Goal: Information Seeking & Learning: Understand process/instructions

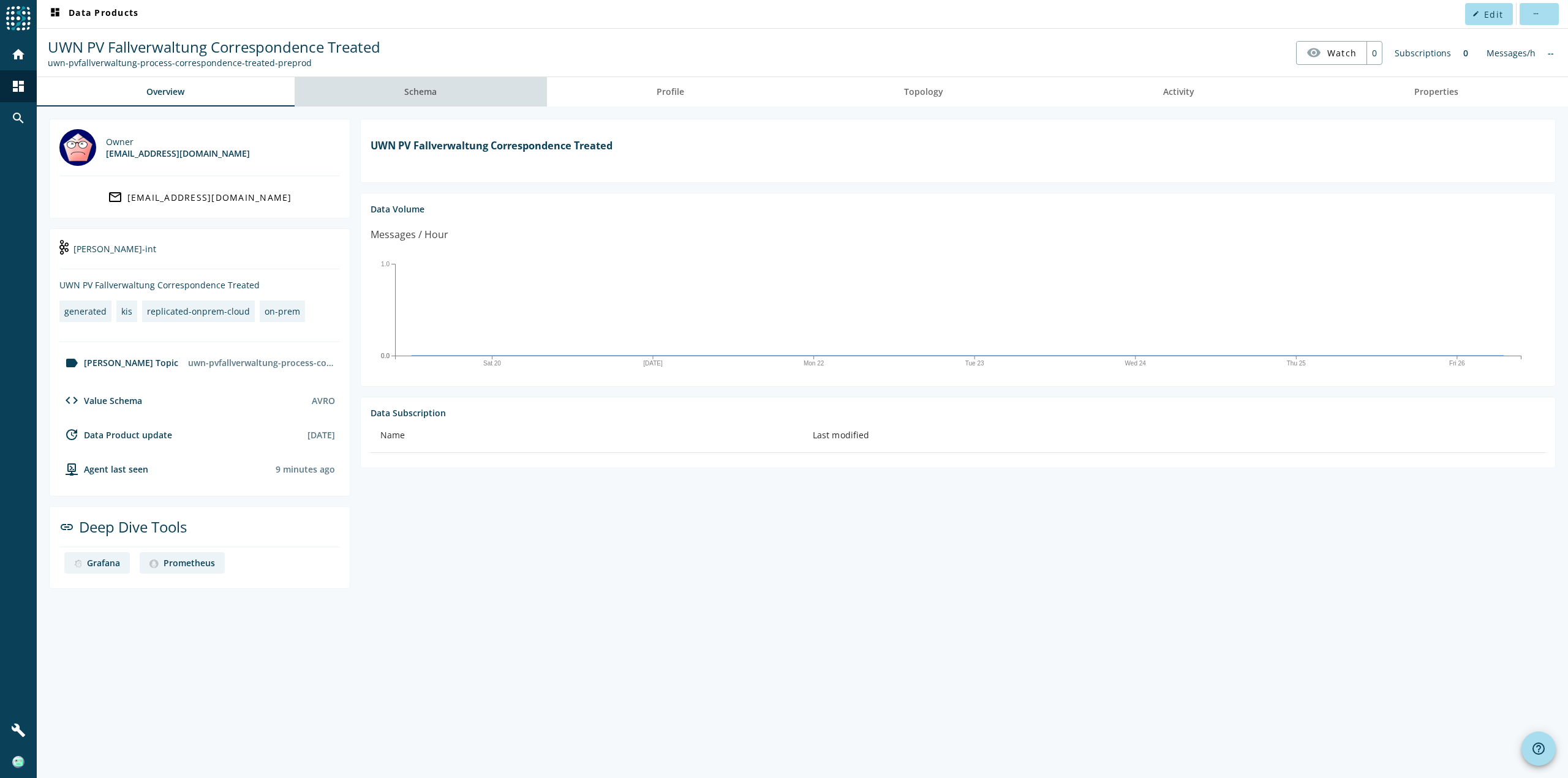
click at [437, 90] on span "Schema" at bounding box center [420, 91] width 33 height 8
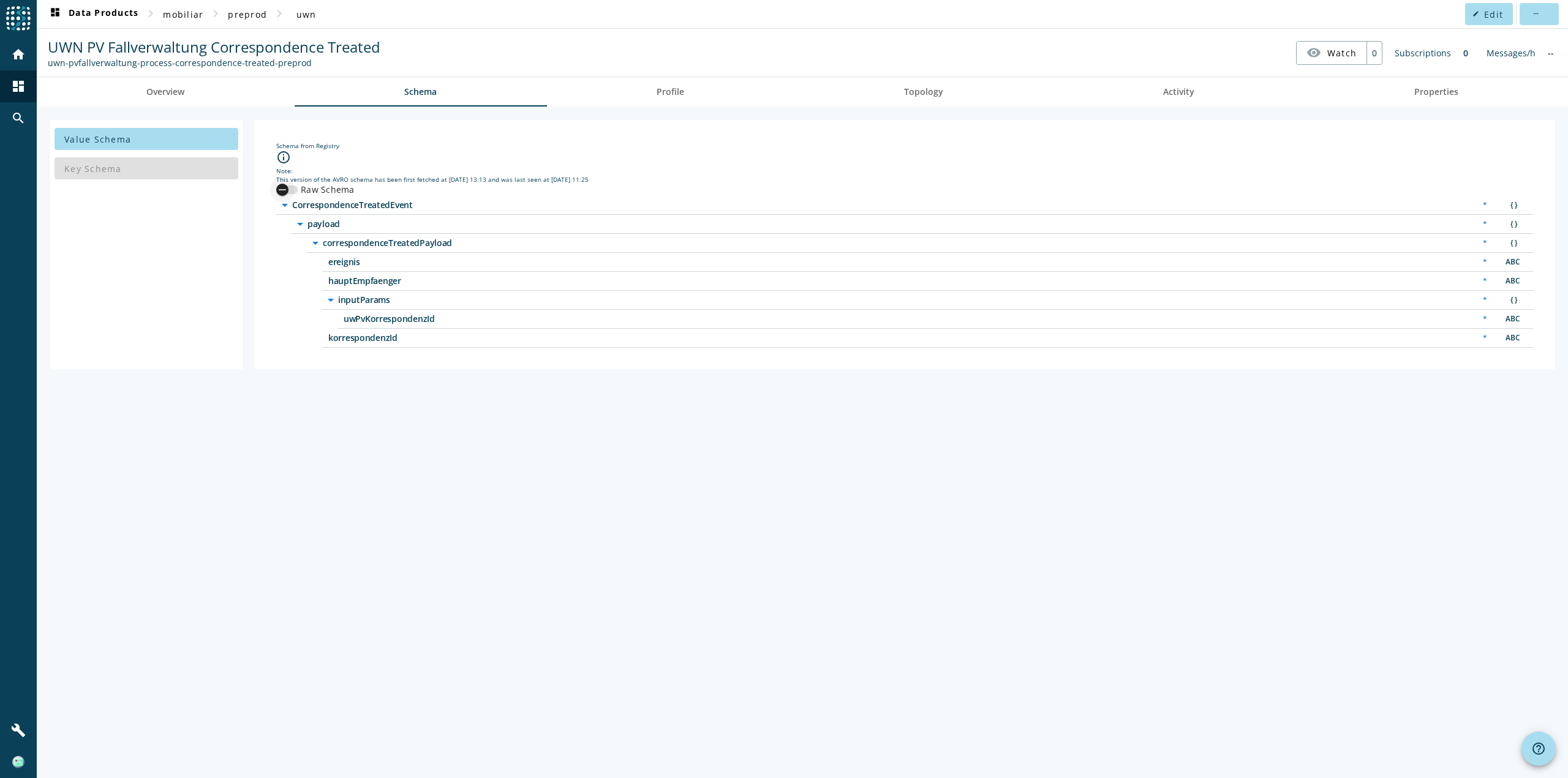
click at [291, 188] on div "button" at bounding box center [282, 190] width 24 height 24
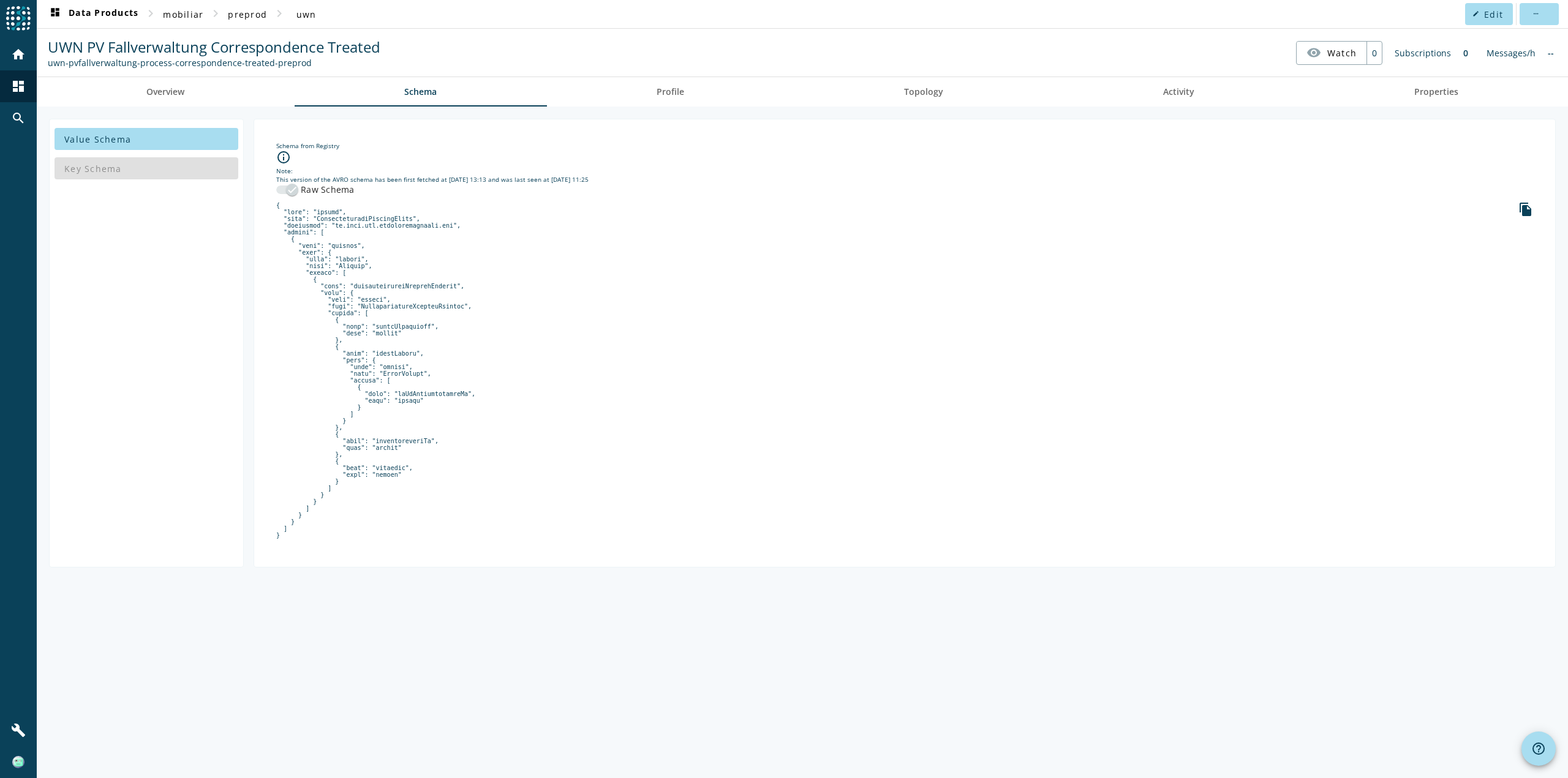
click at [383, 235] on pre at bounding box center [904, 370] width 1257 height 337
click at [135, 170] on div "Key Schema" at bounding box center [147, 168] width 184 height 30
click at [85, 169] on div "Key Schema" at bounding box center [147, 168] width 184 height 30
click at [85, 169] on div "Key Schema" at bounding box center [147, 168] width 184 height 30
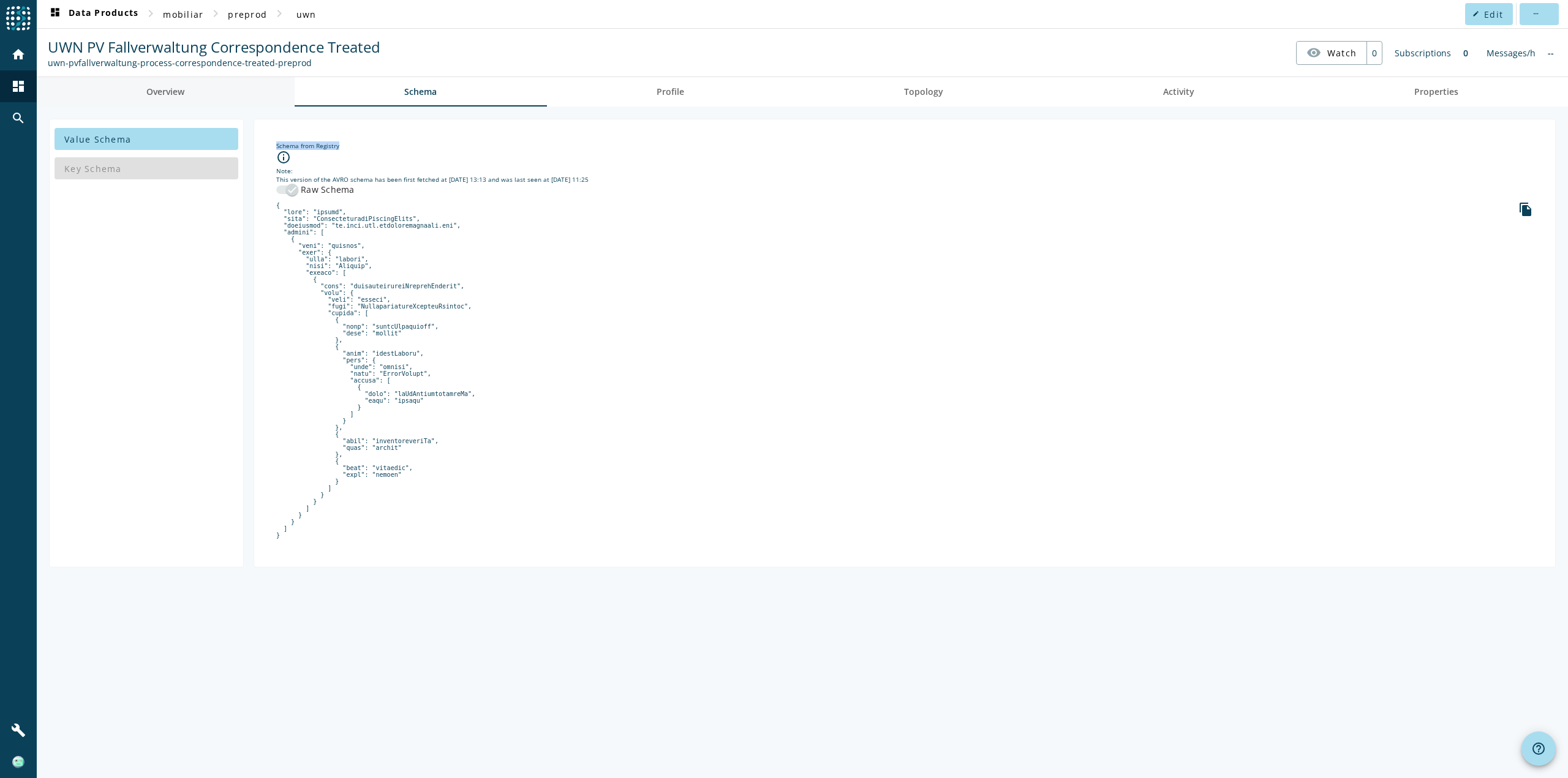
click at [176, 93] on span "Overview" at bounding box center [166, 91] width 38 height 8
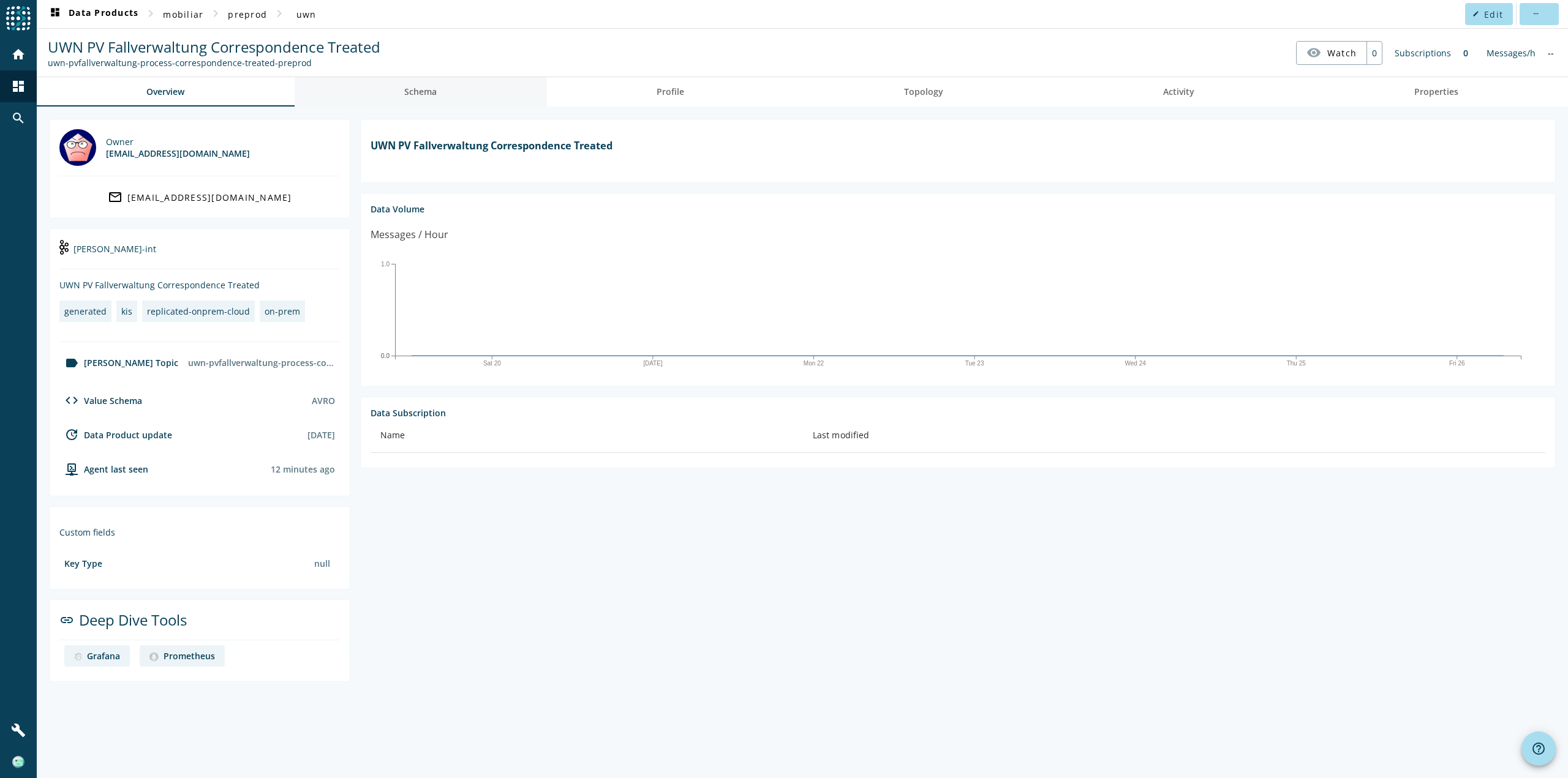
click at [429, 85] on span "Schema" at bounding box center [420, 92] width 33 height 30
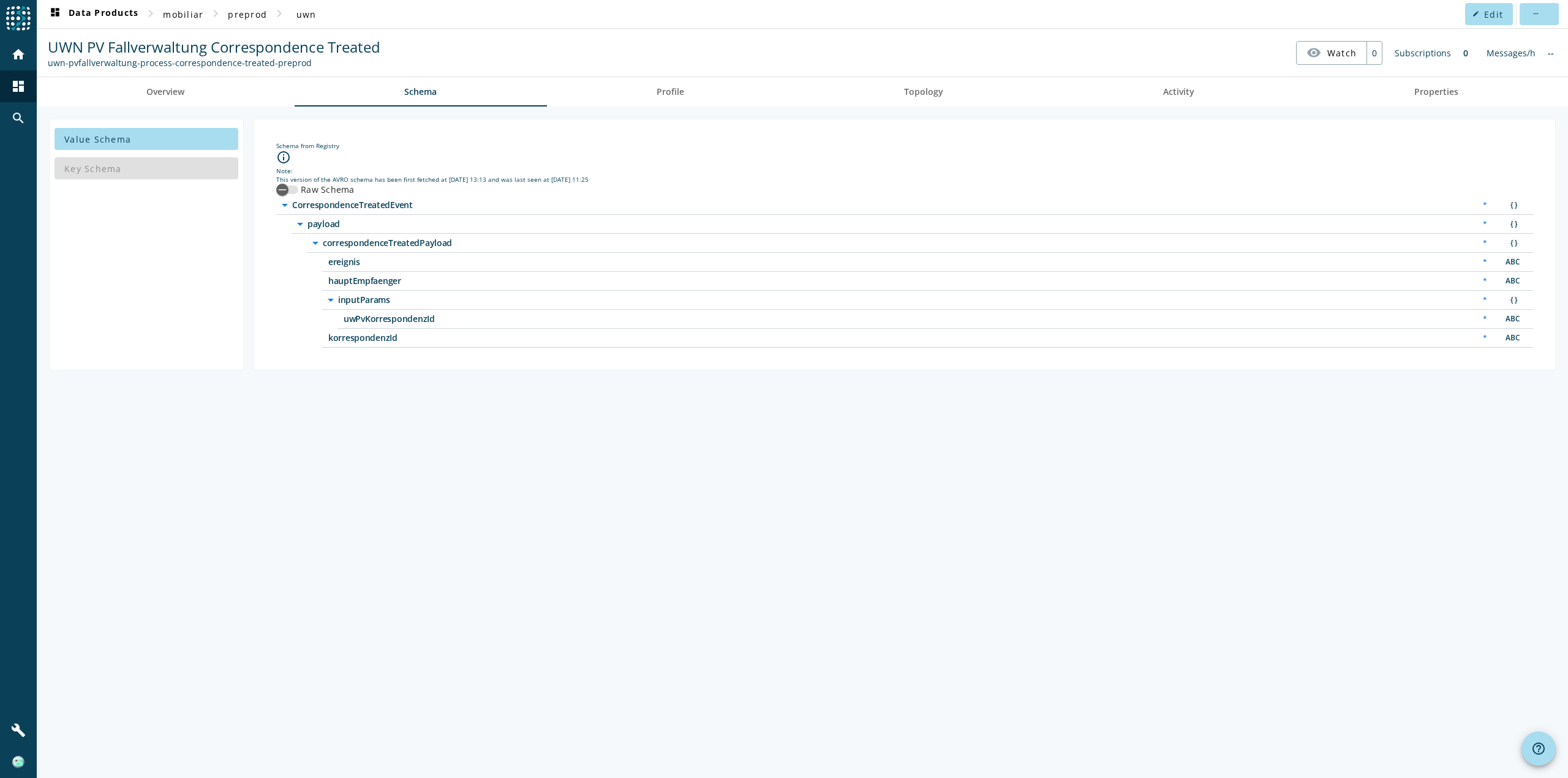
click at [290, 157] on icon "info_outline" at bounding box center [283, 157] width 14 height 14
click at [281, 193] on icon "button" at bounding box center [282, 190] width 11 height 11
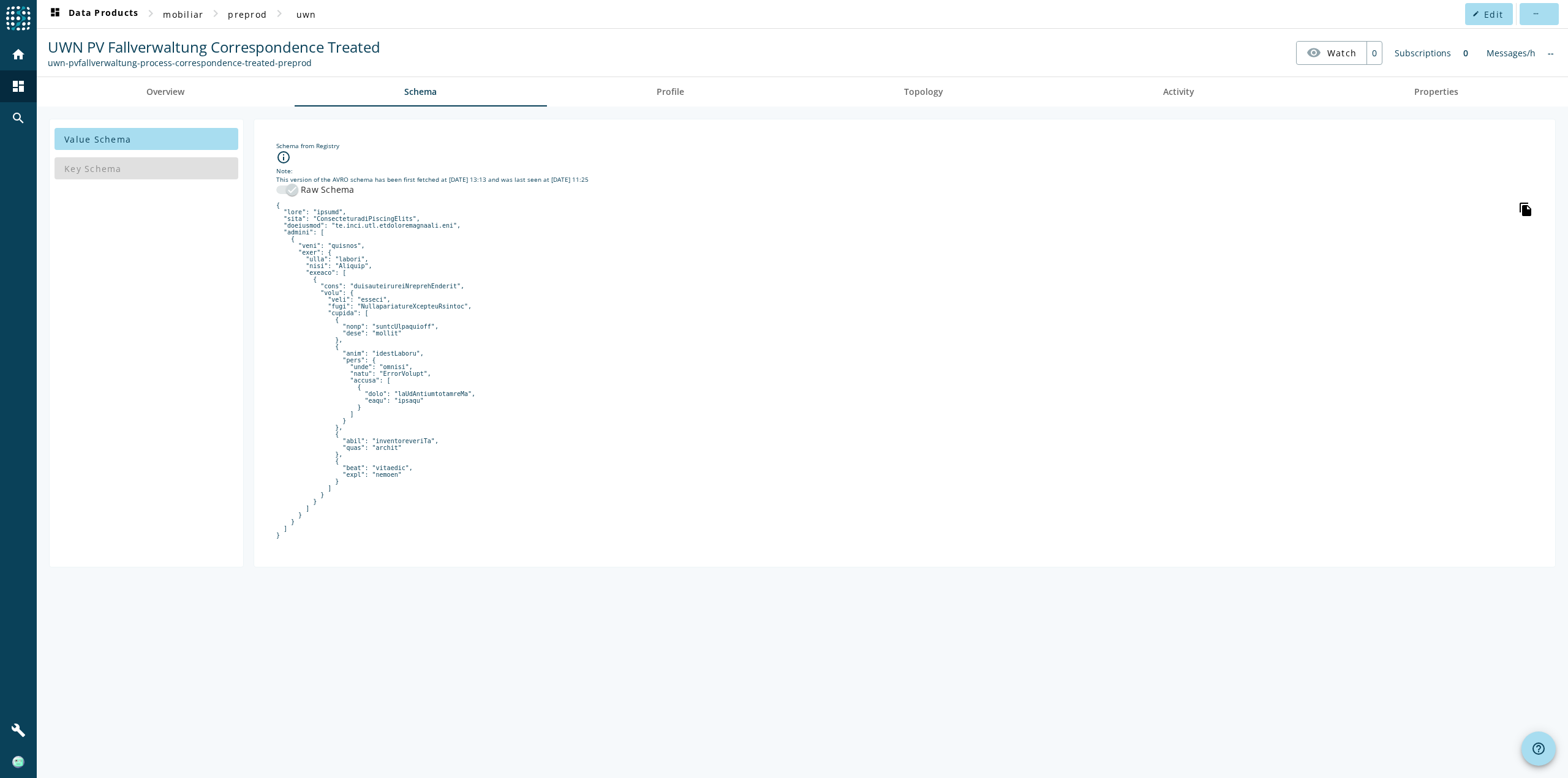
click at [1530, 207] on icon "file_copy" at bounding box center [1525, 209] width 14 height 14
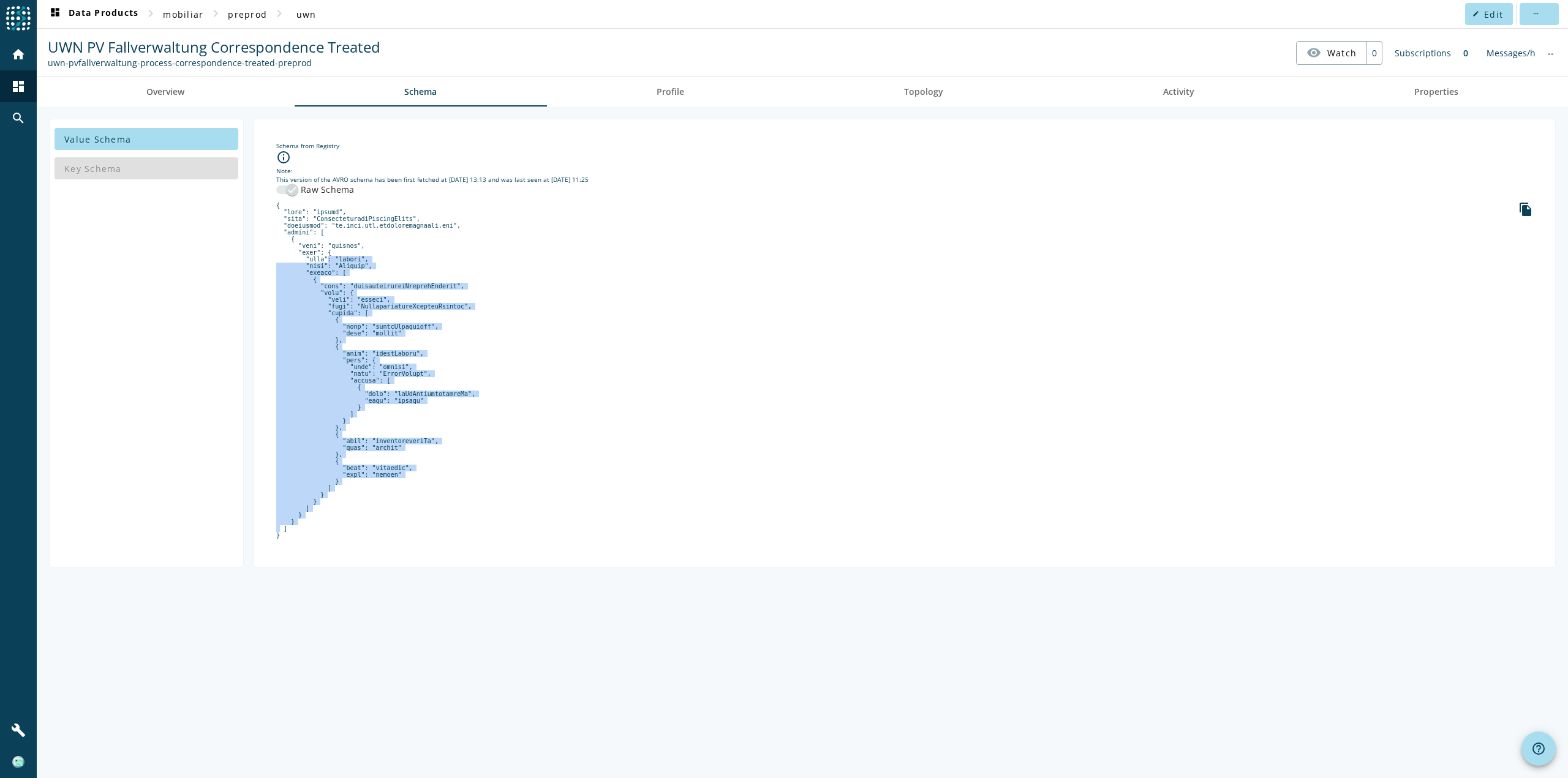
drag, startPoint x: 377, startPoint y: 530, endPoint x: 317, endPoint y: 264, distance: 272.7
click at [317, 264] on pre at bounding box center [904, 370] width 1257 height 337
click at [727, 406] on pre at bounding box center [904, 370] width 1257 height 337
drag, startPoint x: 358, startPoint y: 315, endPoint x: 441, endPoint y: 469, distance: 174.9
click at [441, 469] on pre at bounding box center [904, 370] width 1257 height 337
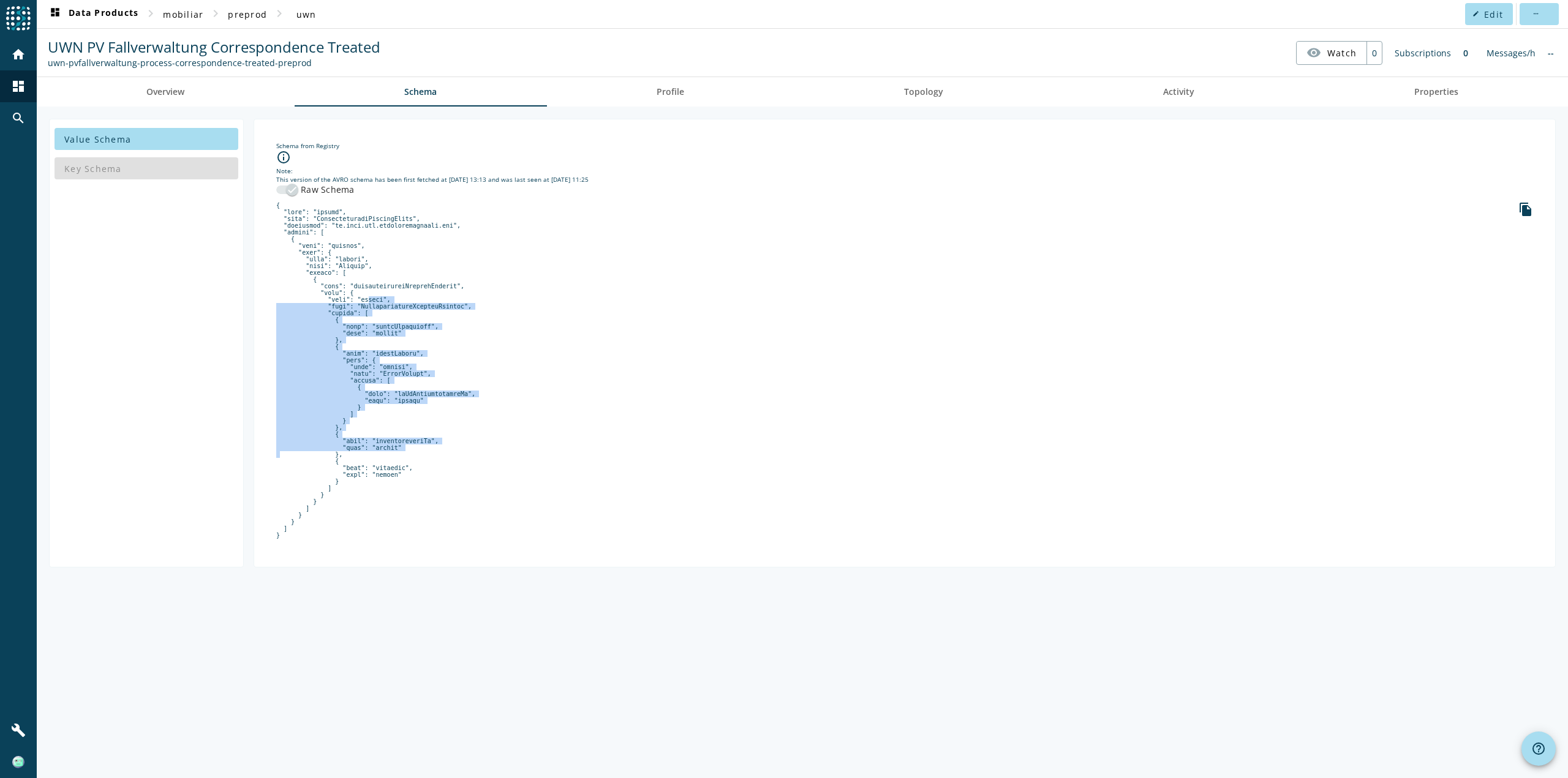
click at [480, 407] on pre at bounding box center [904, 370] width 1257 height 337
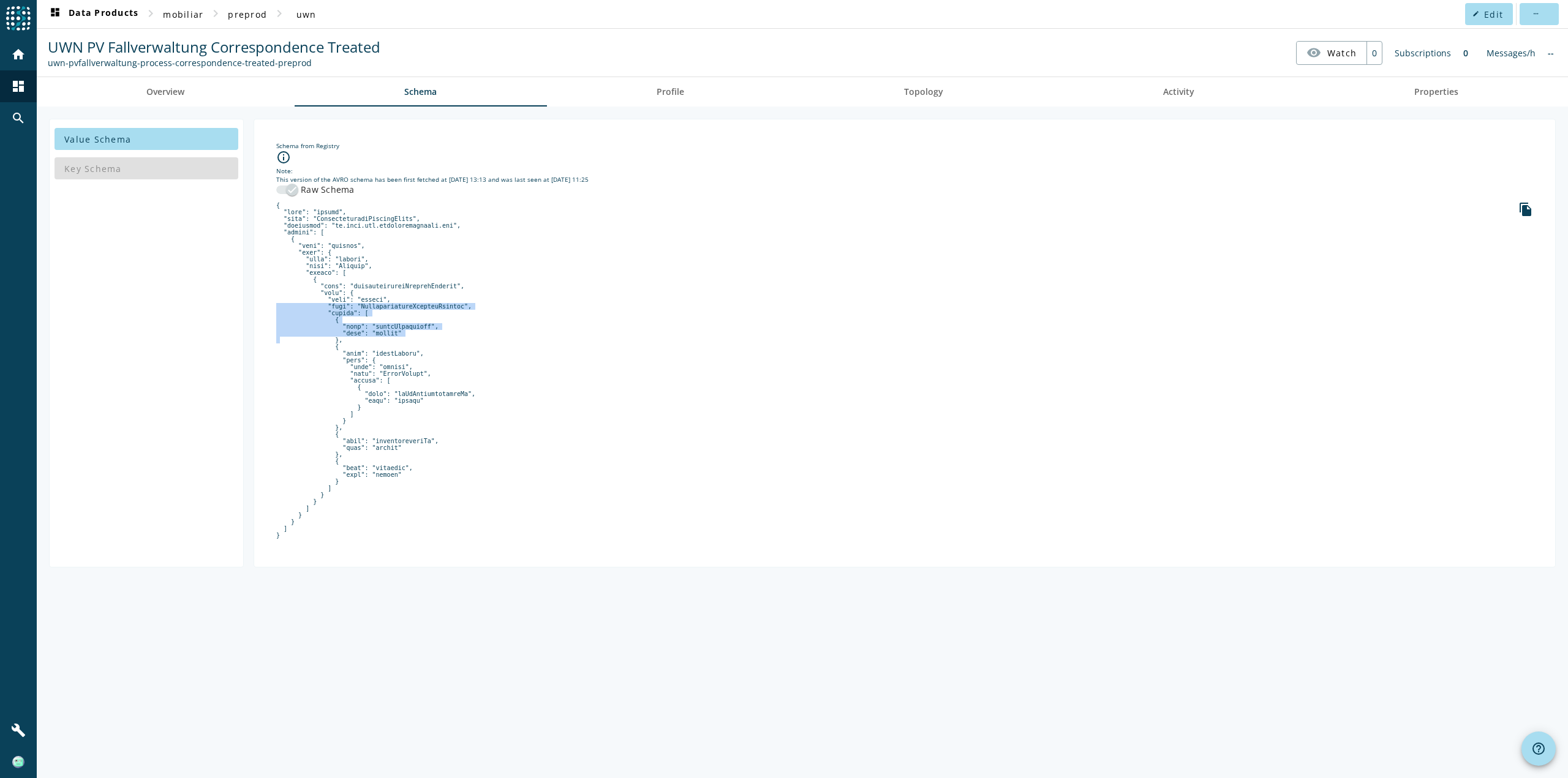
drag, startPoint x: 395, startPoint y: 335, endPoint x: 415, endPoint y: 355, distance: 28.3
click at [406, 349] on pre at bounding box center [904, 370] width 1257 height 337
click at [545, 399] on pre at bounding box center [904, 370] width 1257 height 337
